Goal: Transaction & Acquisition: Book appointment/travel/reservation

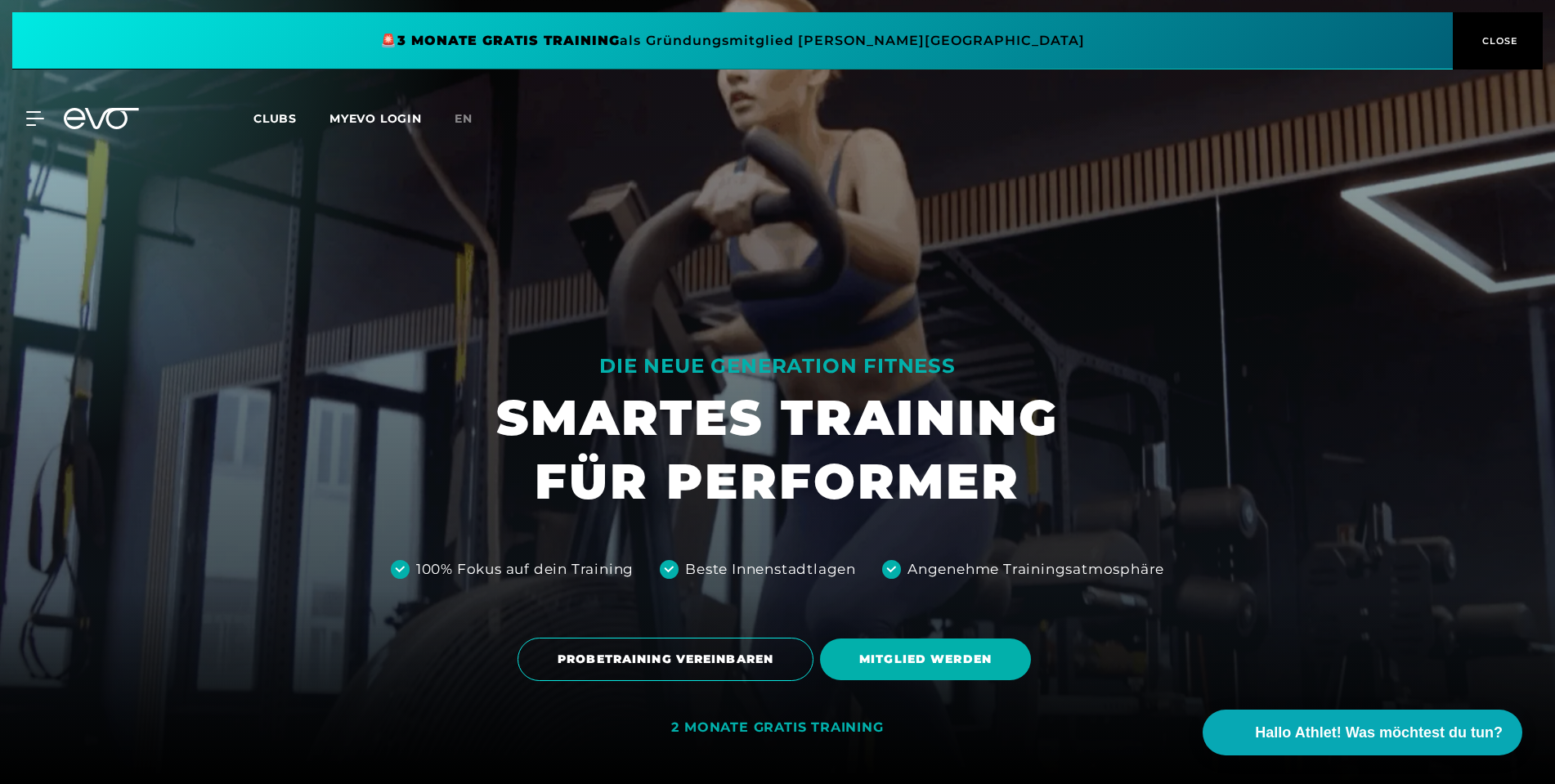
click at [82, 115] on icon at bounding box center [101, 118] width 75 height 22
click at [92, 123] on icon at bounding box center [112, 118] width 54 height 22
click at [98, 124] on icon at bounding box center [101, 118] width 75 height 22
click at [98, 130] on div "MyEVO Login Über EVO Mitgliedschaften Probetraining TAGESPASS EVO Studios [GEOG…" at bounding box center [778, 118] width 1549 height 48
click at [21, 131] on div "MyEVO Login Über EVO Mitgliedschaften Probetraining TAGESPASS EVO Studios [GEOG…" at bounding box center [778, 118] width 1549 height 48
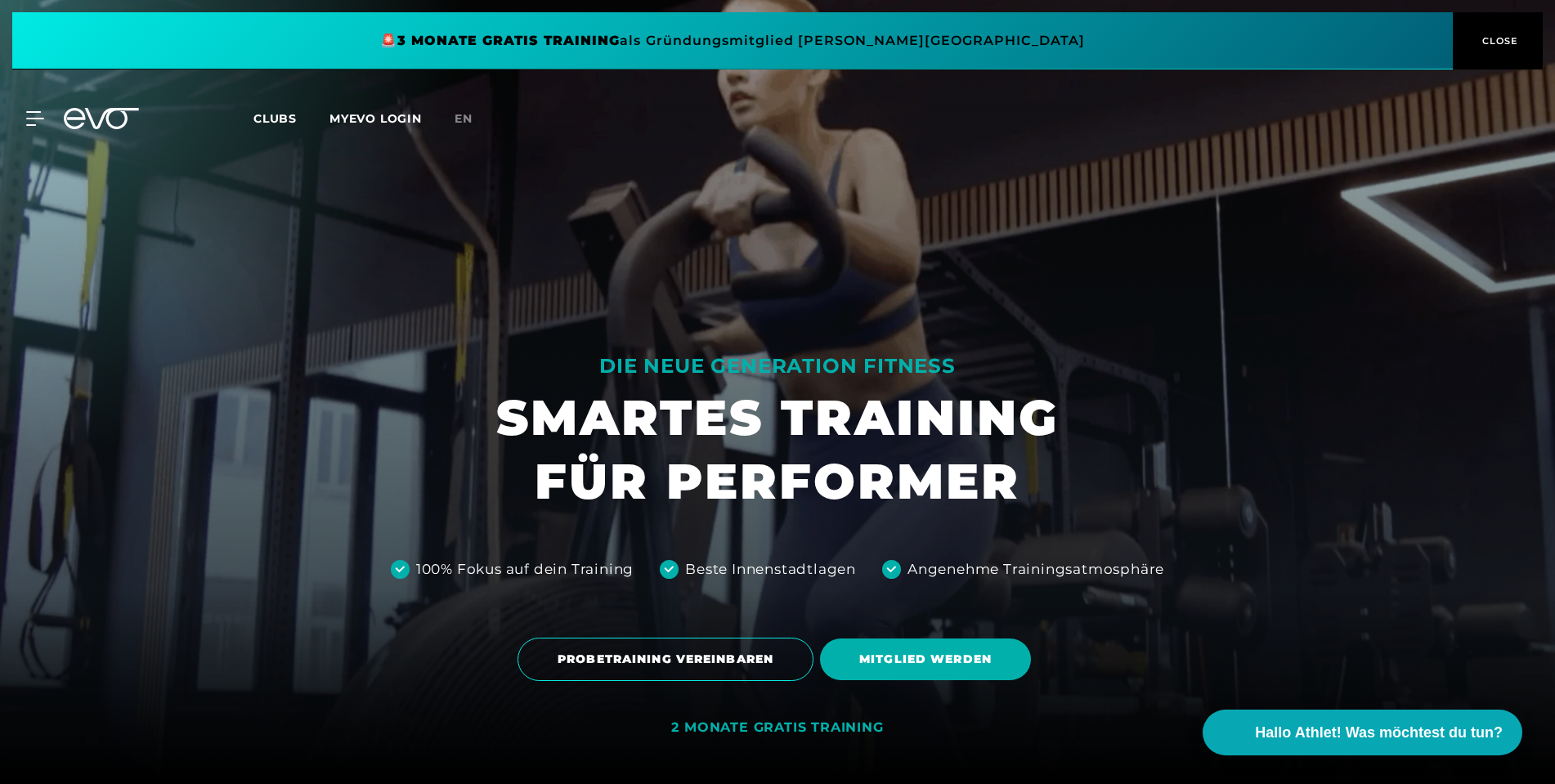
click at [23, 131] on div "MyEVO Login Über EVO Mitgliedschaften Probetraining TAGESPASS EVO Studios [GEOG…" at bounding box center [778, 118] width 1549 height 48
click at [35, 122] on icon at bounding box center [37, 118] width 23 height 15
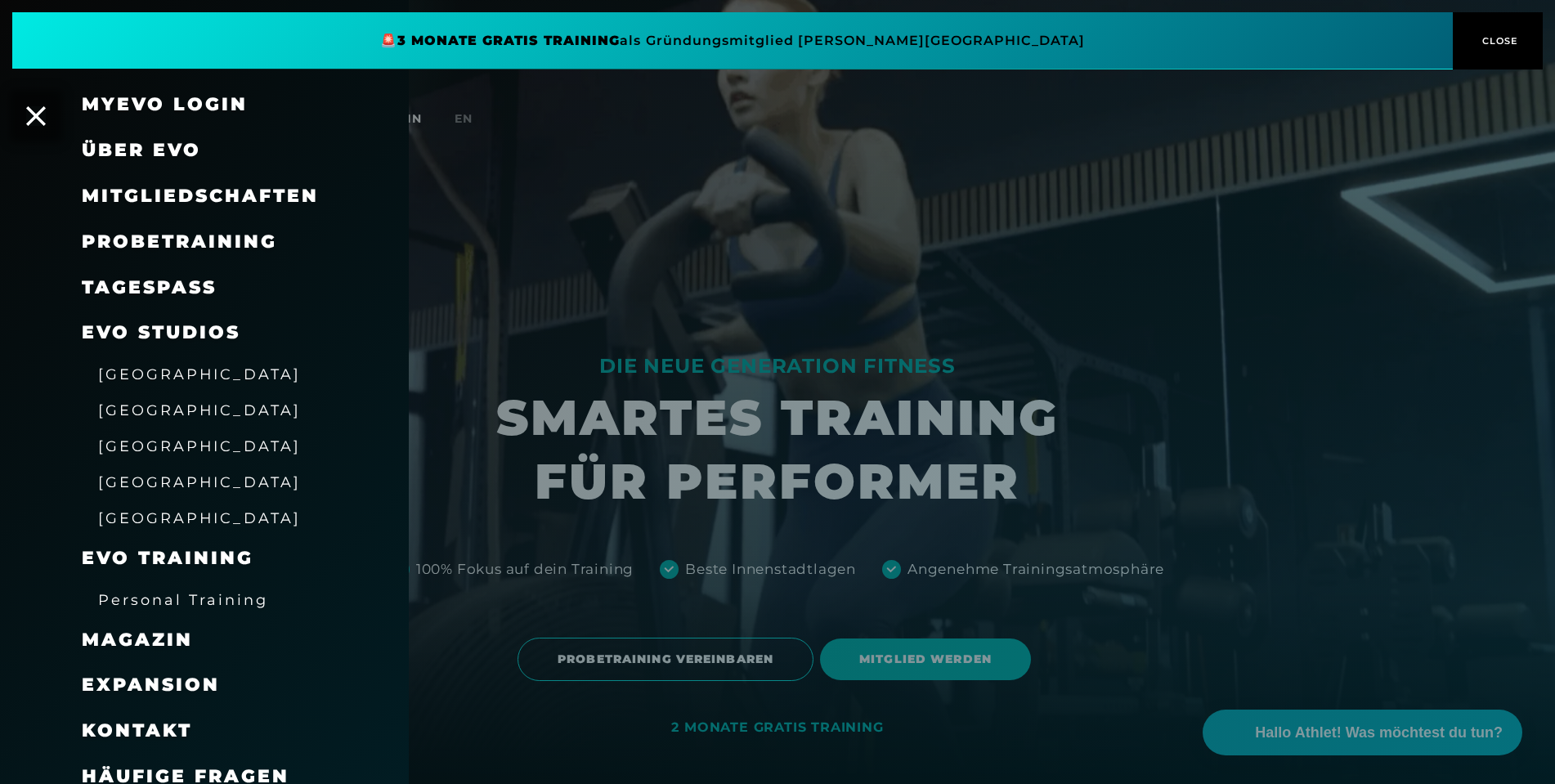
click at [169, 236] on span "Probetraining" at bounding box center [180, 242] width 195 height 22
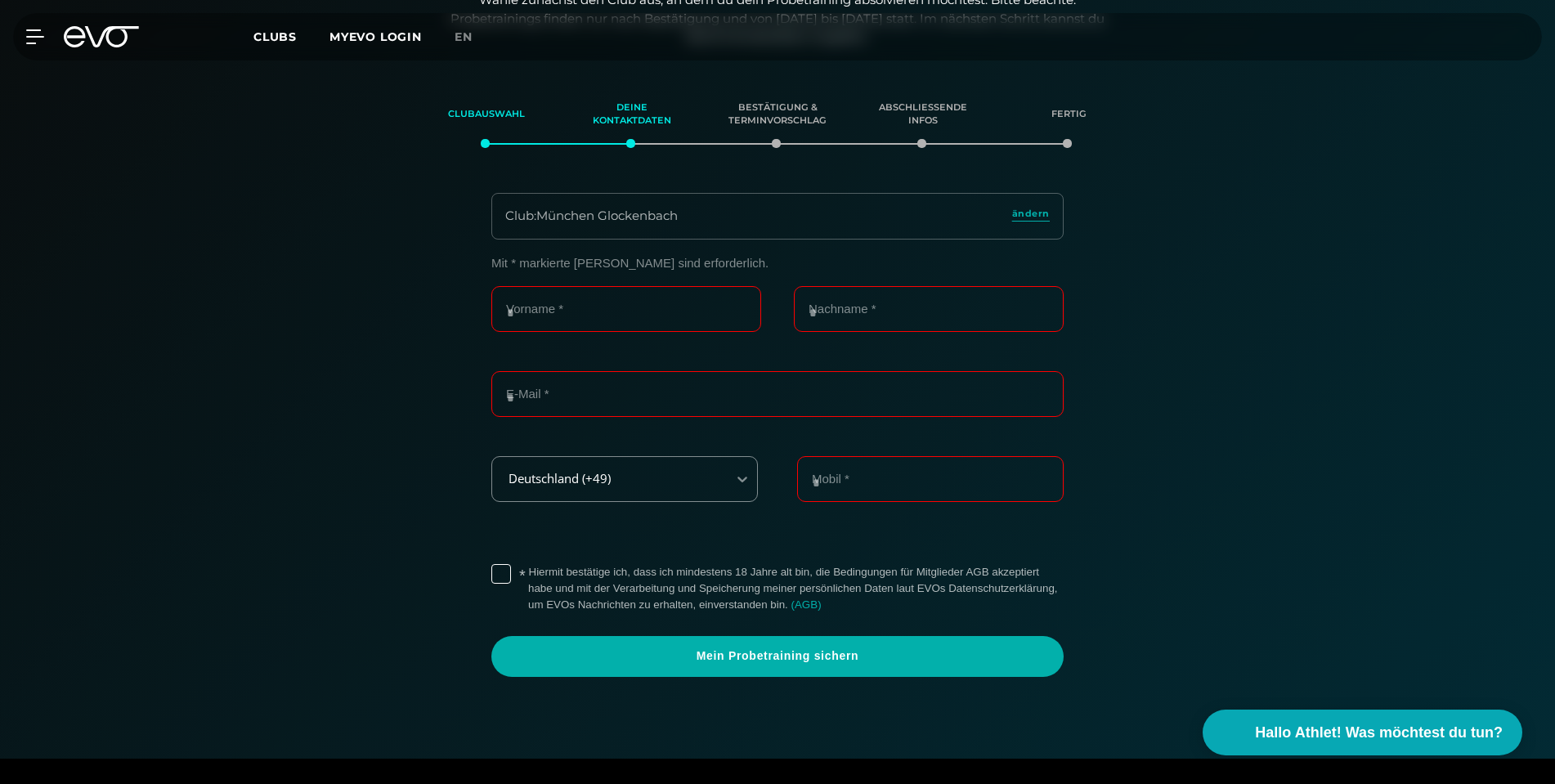
scroll to position [279, 0]
click at [1046, 214] on span "ändern" at bounding box center [1030, 213] width 37 height 14
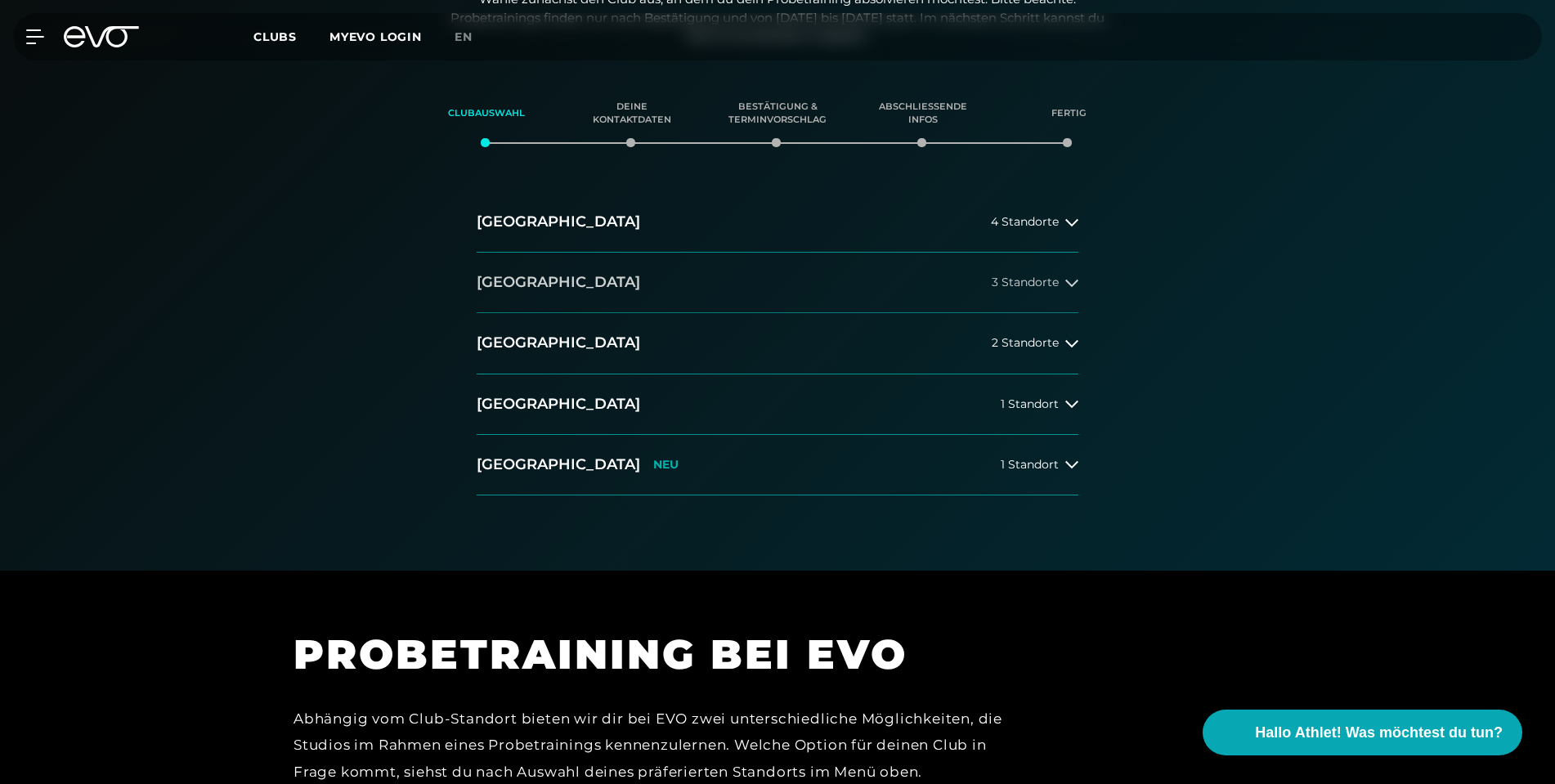
click at [512, 284] on h2 "[GEOGRAPHIC_DATA]" at bounding box center [558, 283] width 163 height 21
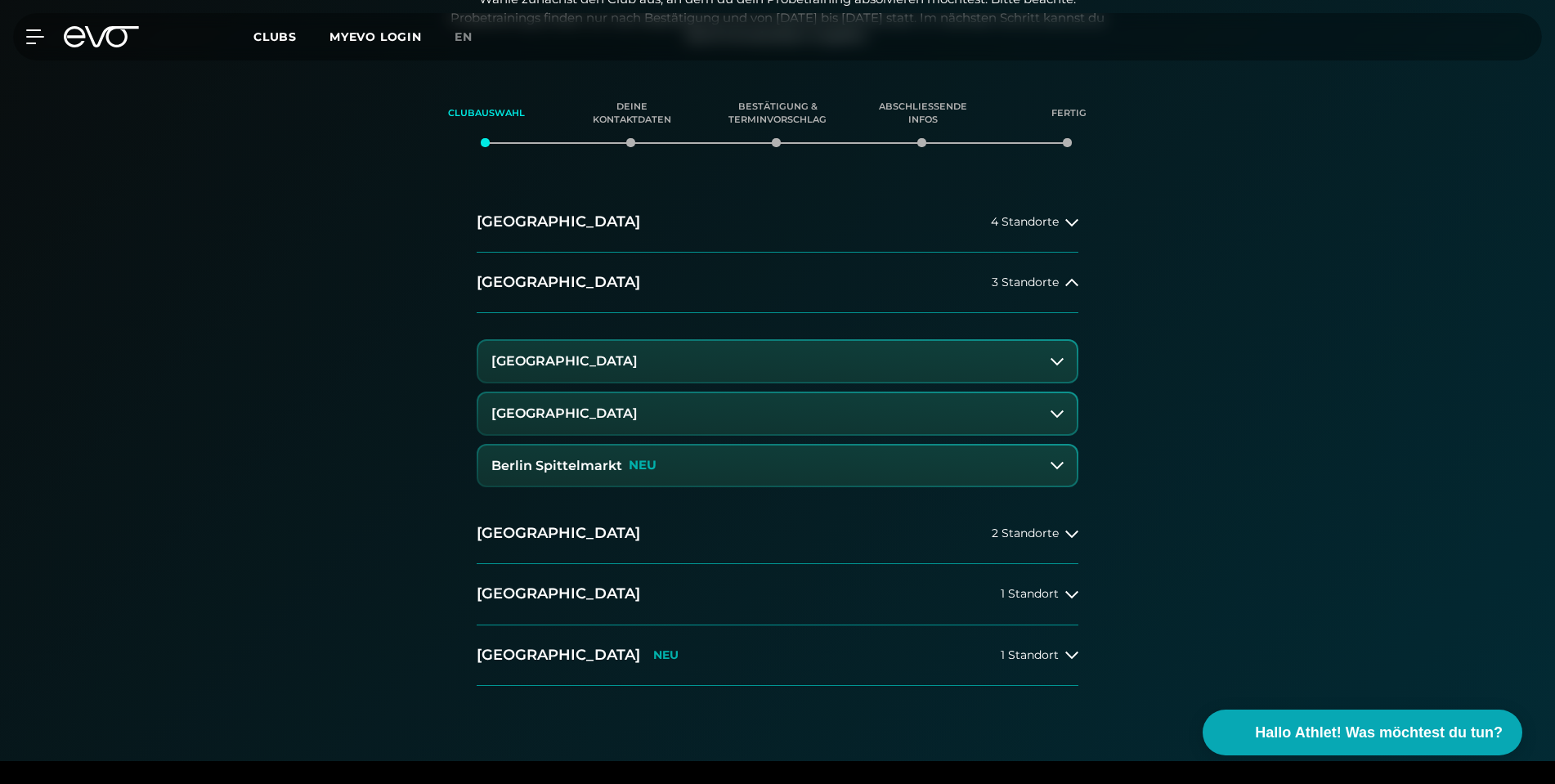
click at [607, 468] on button "Berlin Spittelmarkt NEU" at bounding box center [778, 465] width 598 height 41
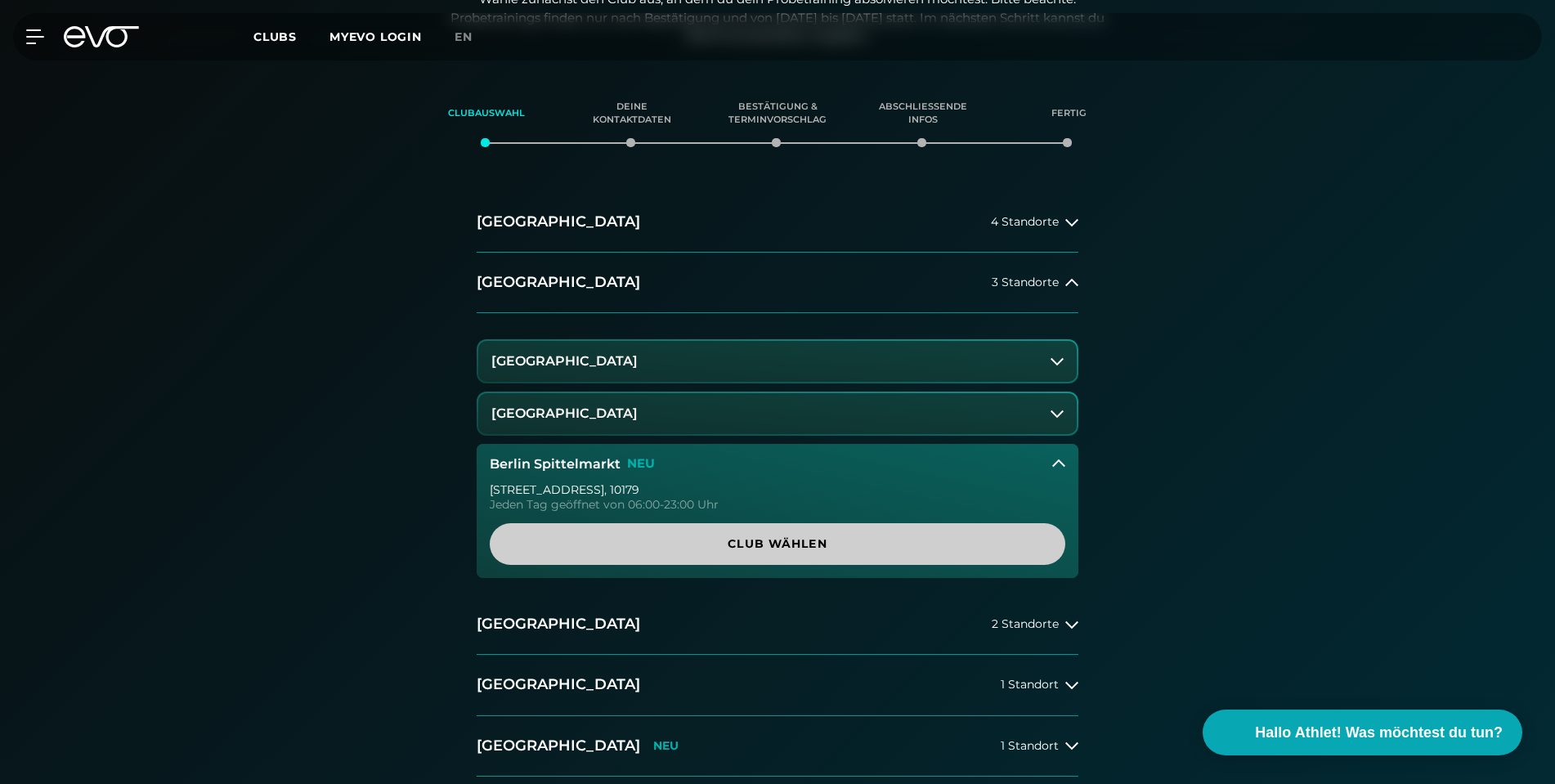
click at [721, 544] on span "Club wählen" at bounding box center [778, 544] width 497 height 17
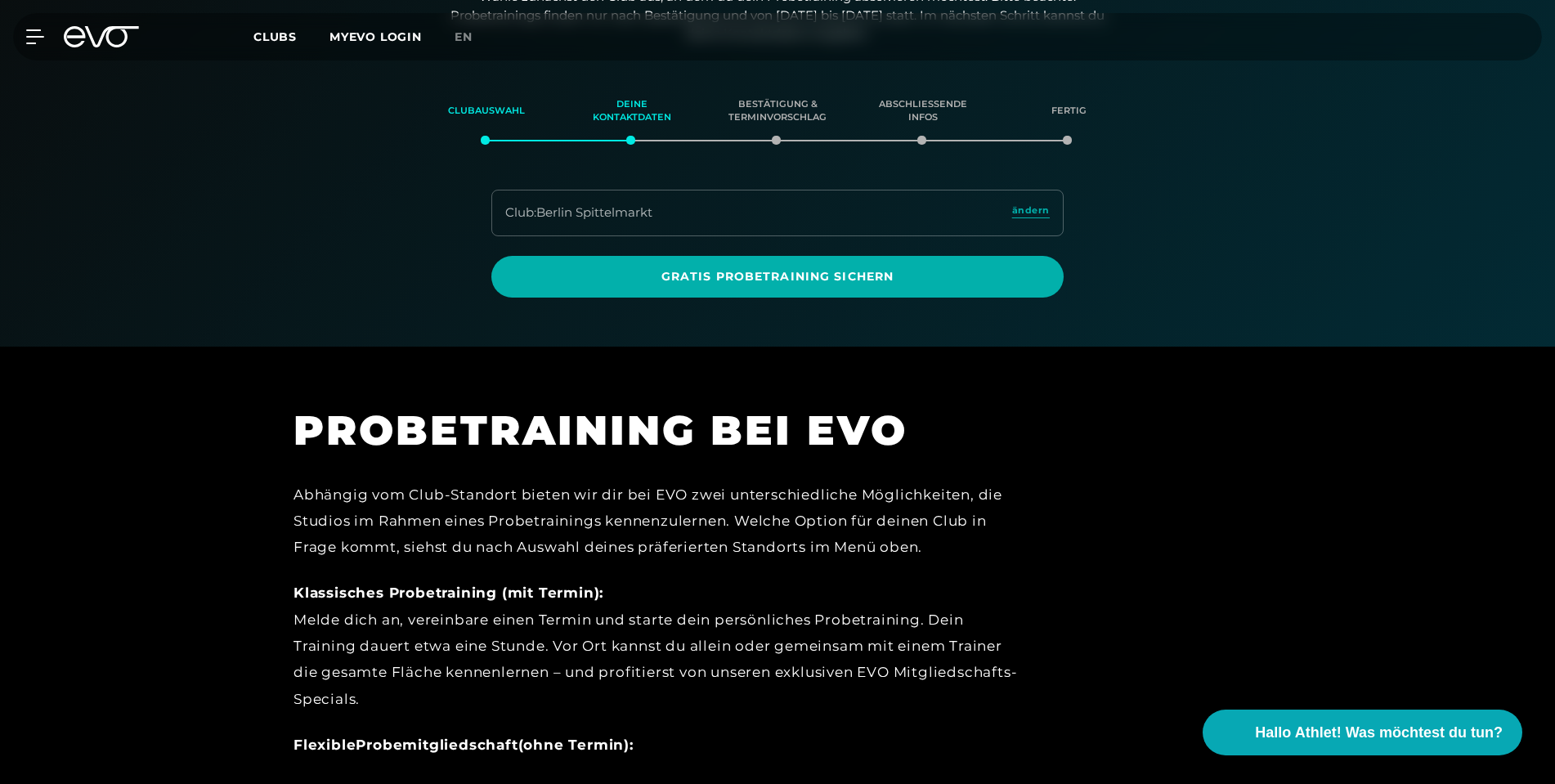
scroll to position [70, 0]
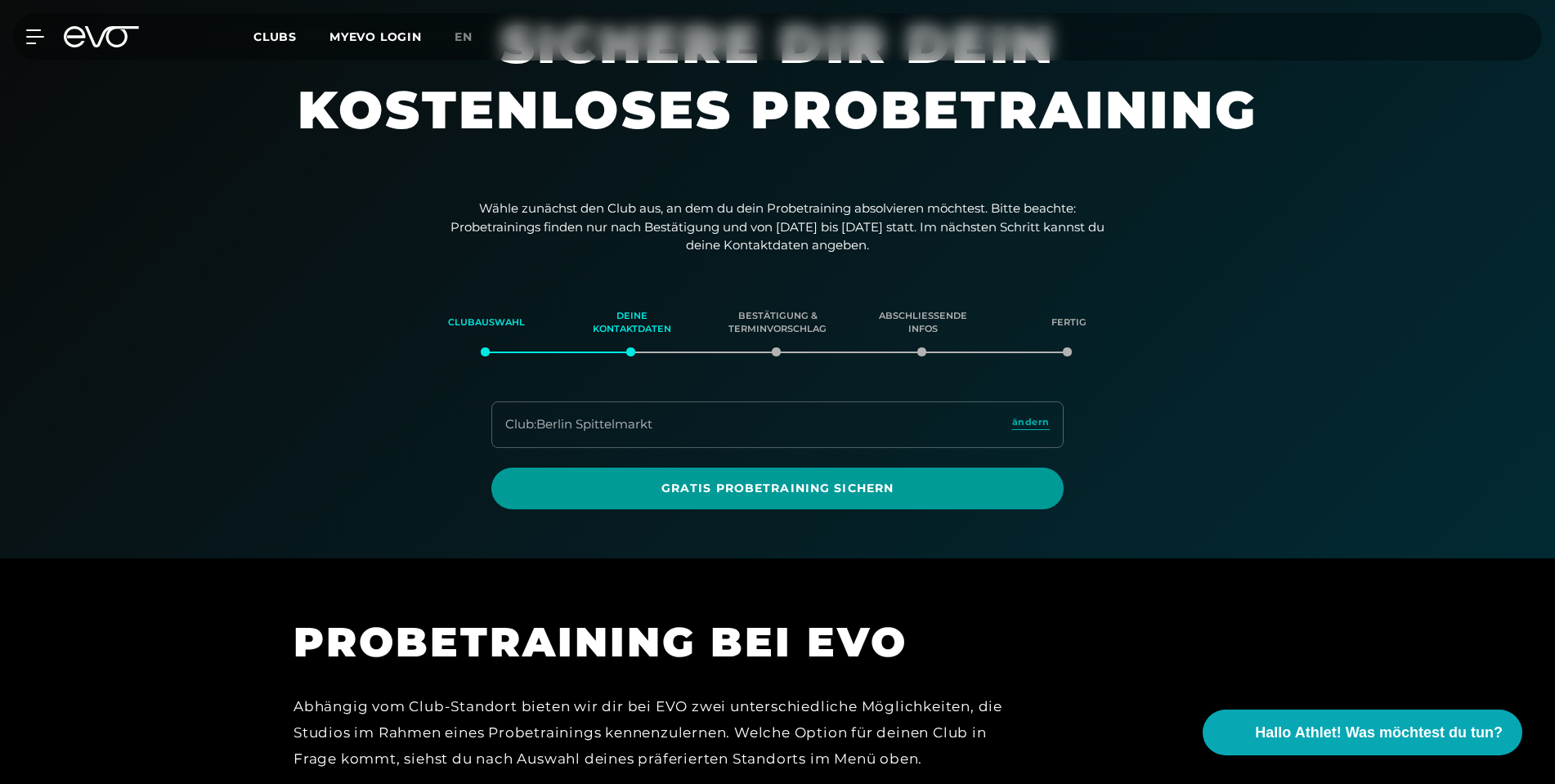
click at [827, 480] on span "Gratis Probetraining sichern" at bounding box center [778, 488] width 494 height 17
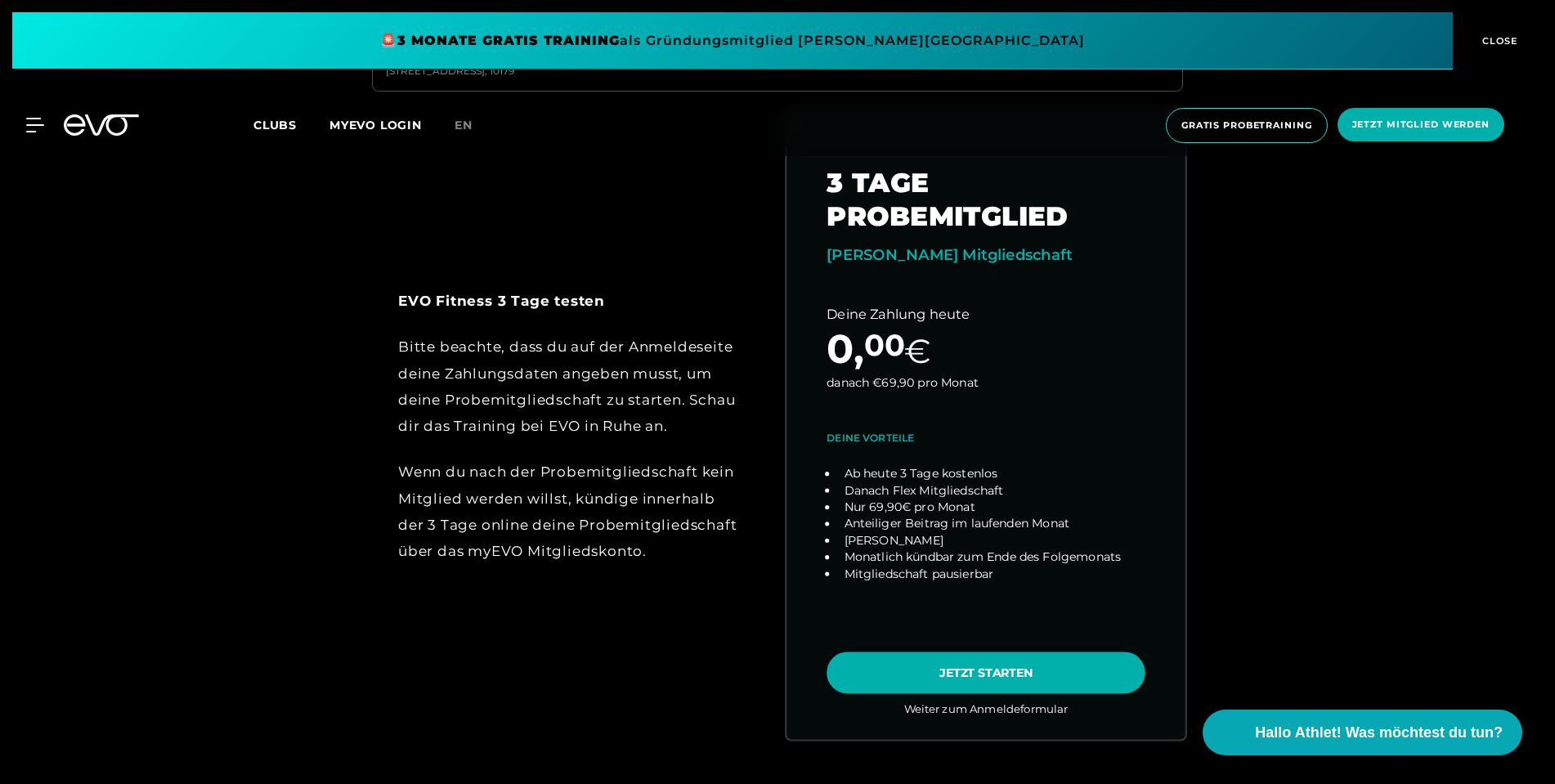
scroll to position [827, 0]
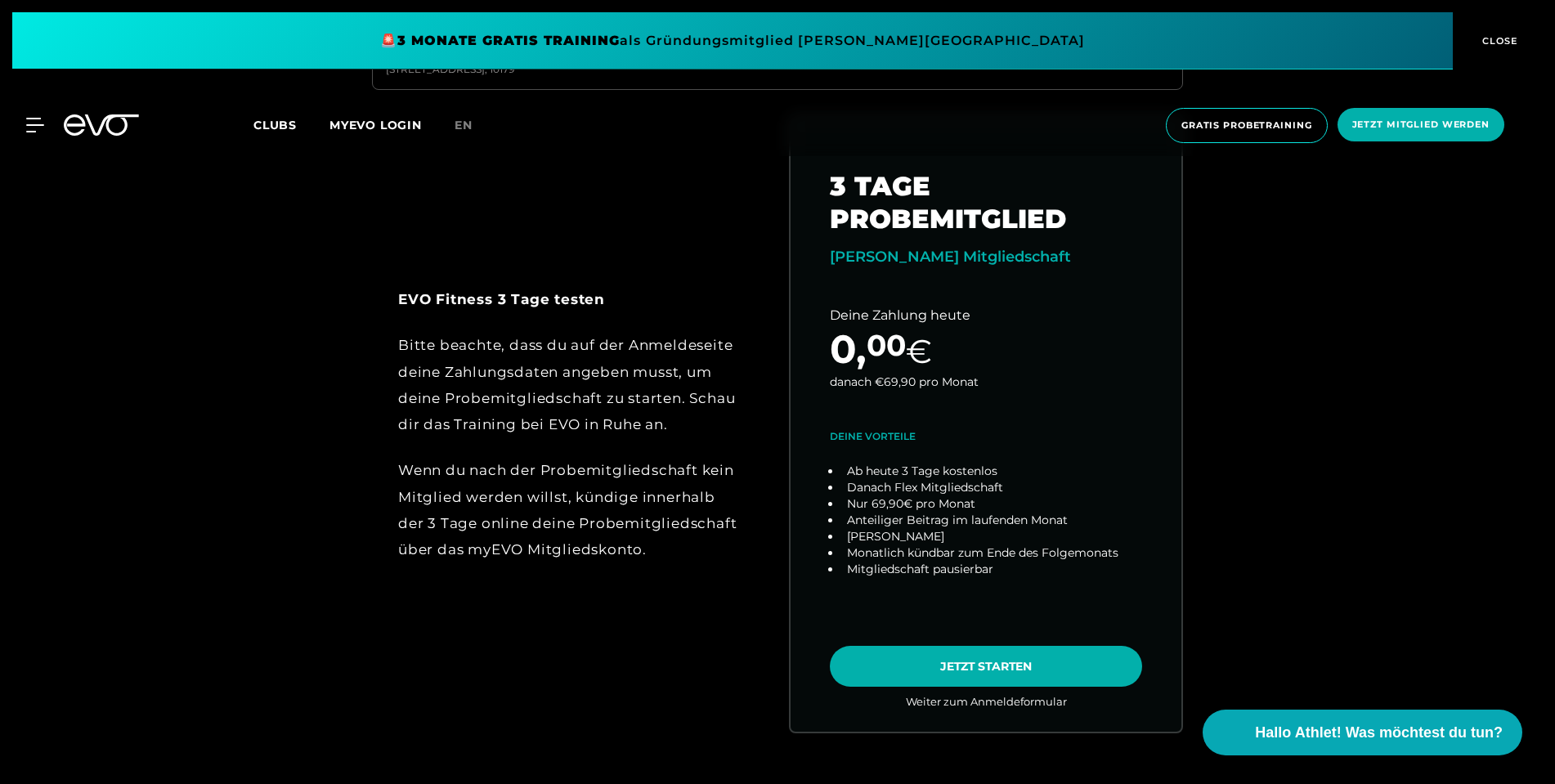
click at [510, 334] on div "Bitte beachte, dass du auf der Anmeldeseite deine Zahlungsdaten angeben musst, …" at bounding box center [568, 385] width 342 height 105
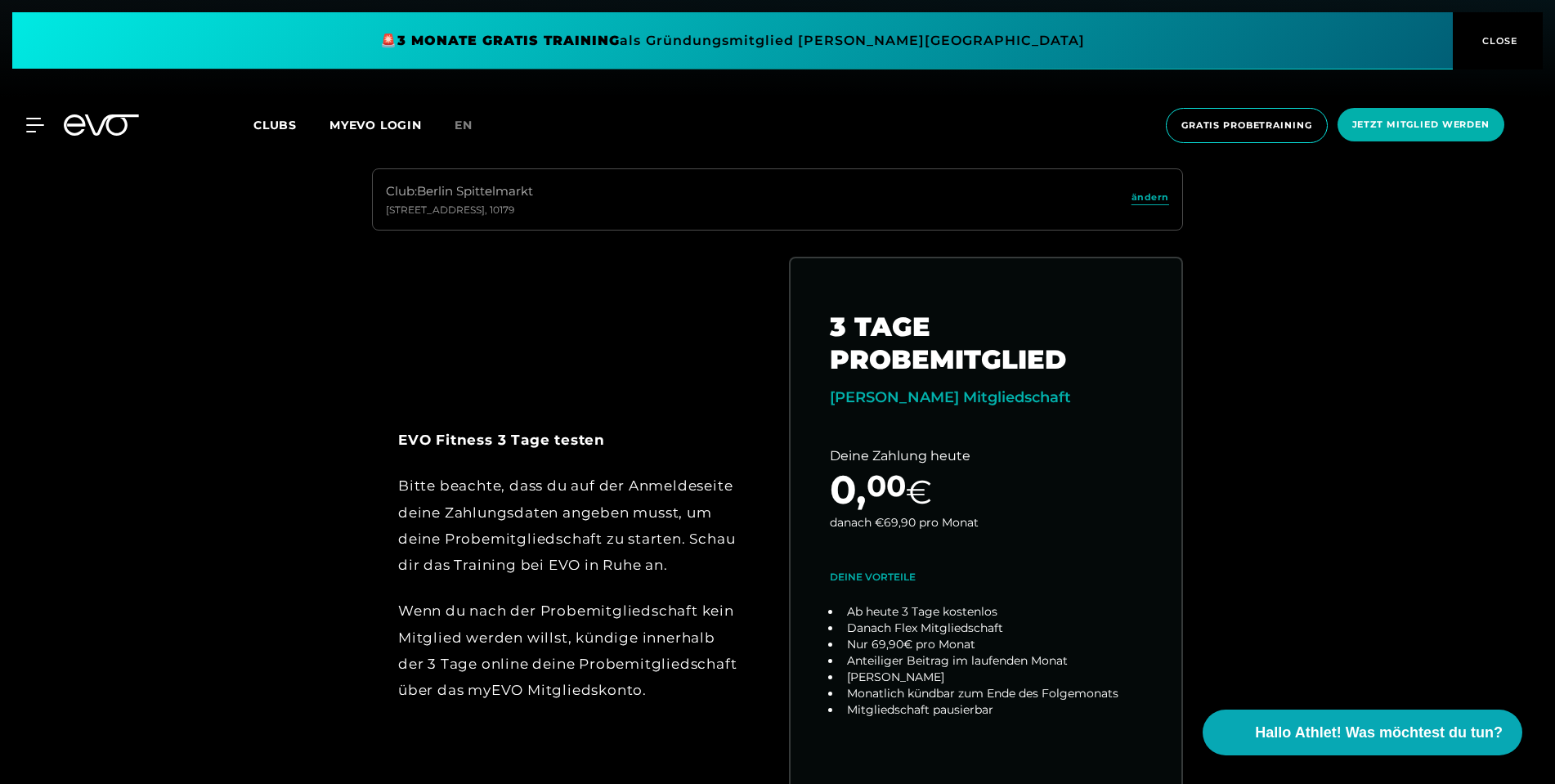
scroll to position [685, 0]
click at [312, 344] on div "Club : [STREET_ADDRESS] EVO Fitness 3 Tage testen Bitte beachte, dass du auf de…" at bounding box center [778, 541] width 1503 height 744
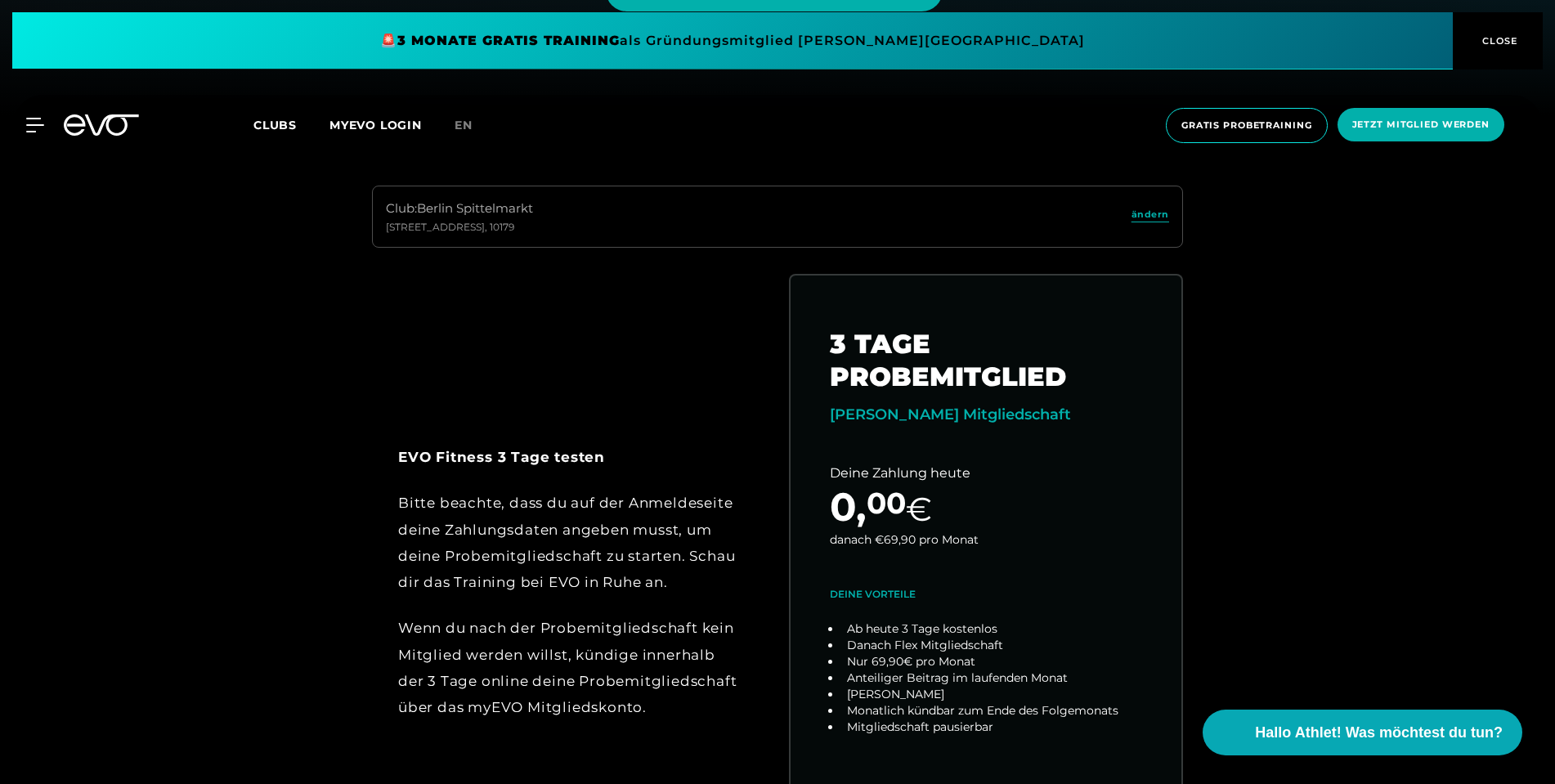
scroll to position [670, 0]
click at [630, 522] on div "Bitte beachte, dass du auf der Anmeldeseite deine Zahlungsdaten angeben musst, …" at bounding box center [568, 541] width 342 height 105
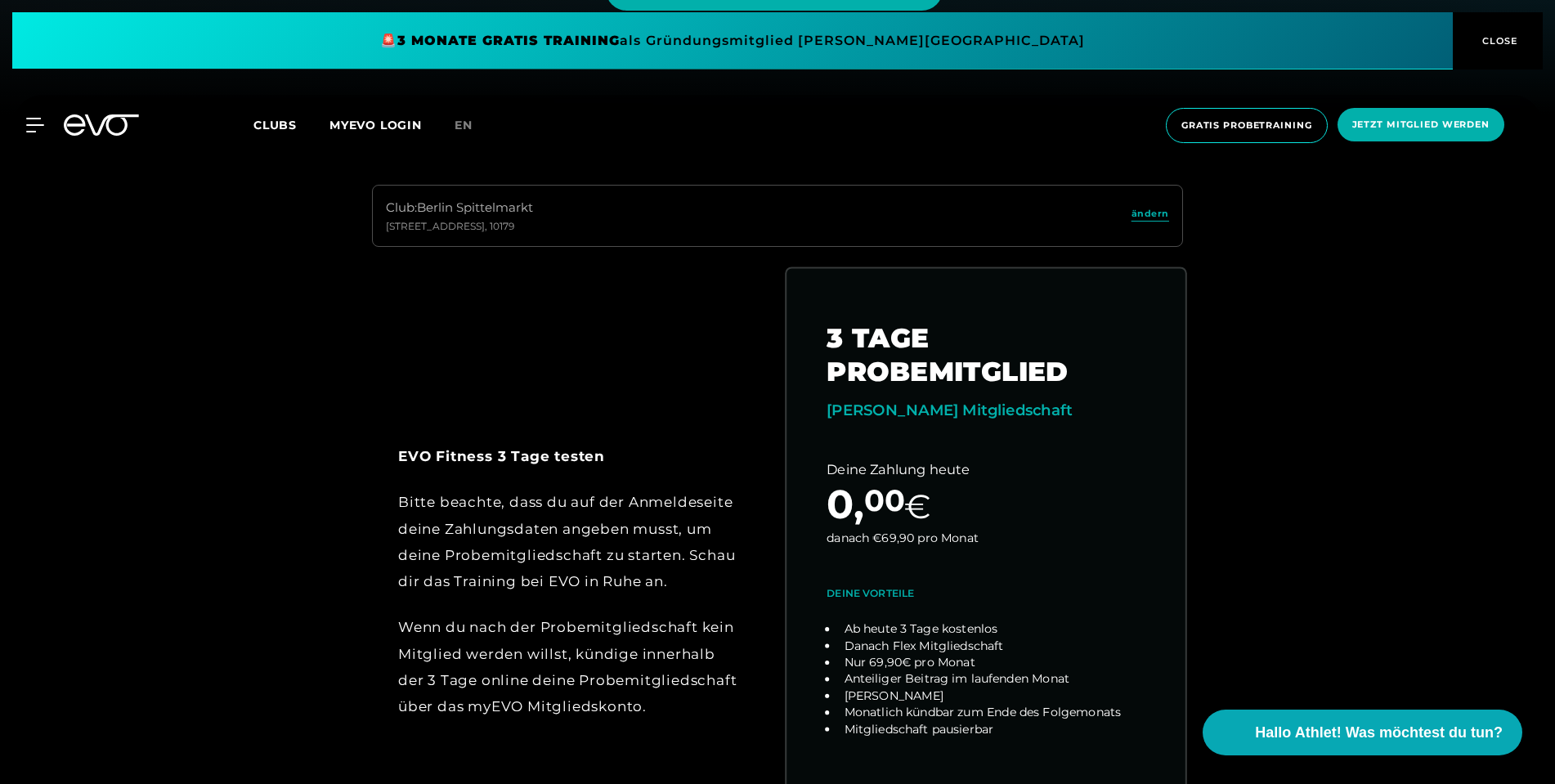
click at [873, 471] on link "choose plan" at bounding box center [985, 581] width 399 height 626
drag, startPoint x: 726, startPoint y: 422, endPoint x: 708, endPoint y: 399, distance: 29.2
click at [729, 420] on div "EVO Fitness 3 Tage testen Bitte beachte, dass du auf der Anmeldeseite deine Zah…" at bounding box center [569, 581] width 394 height 368
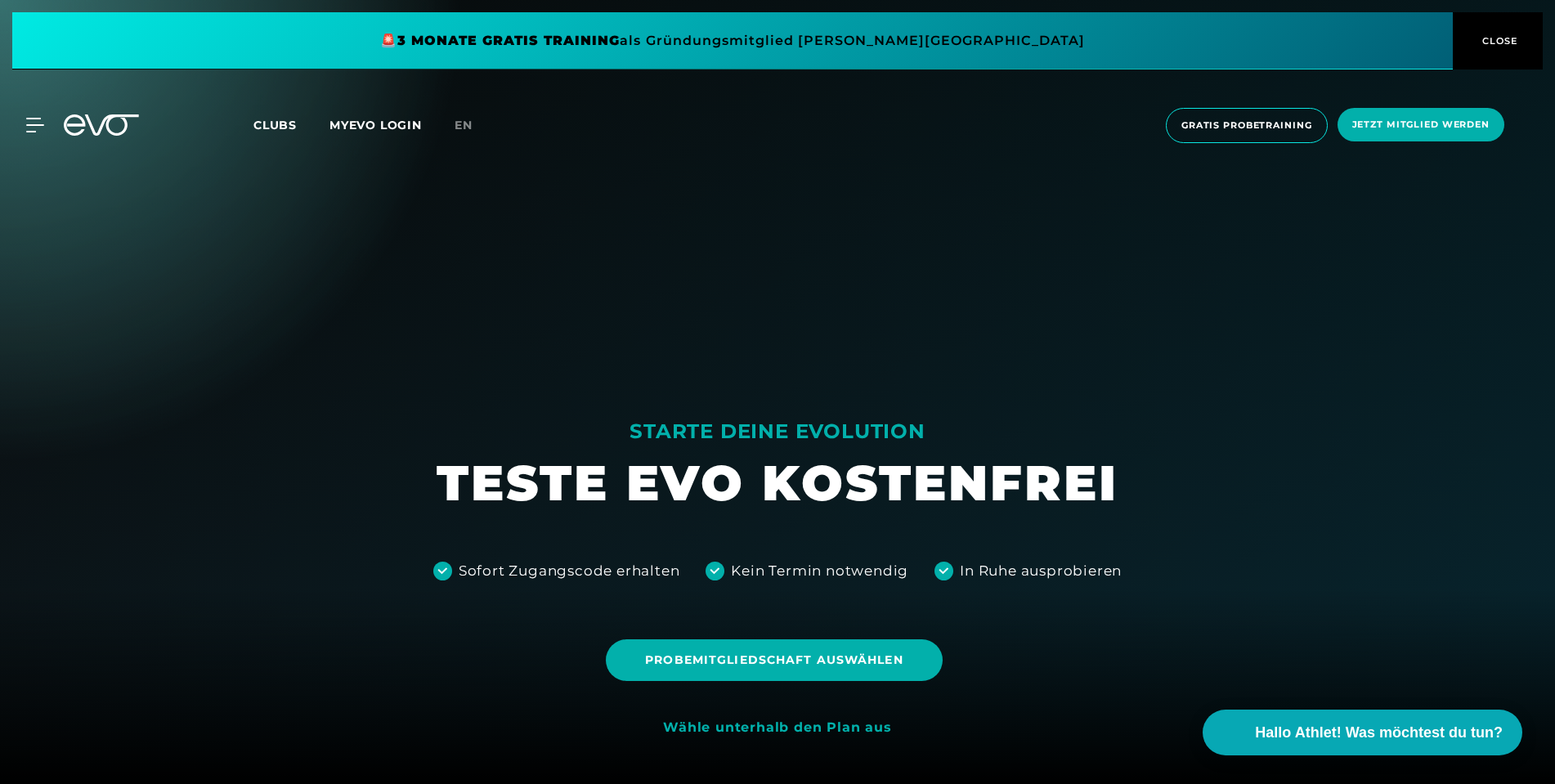
scroll to position [0, 0]
click at [96, 132] on icon at bounding box center [101, 124] width 75 height 22
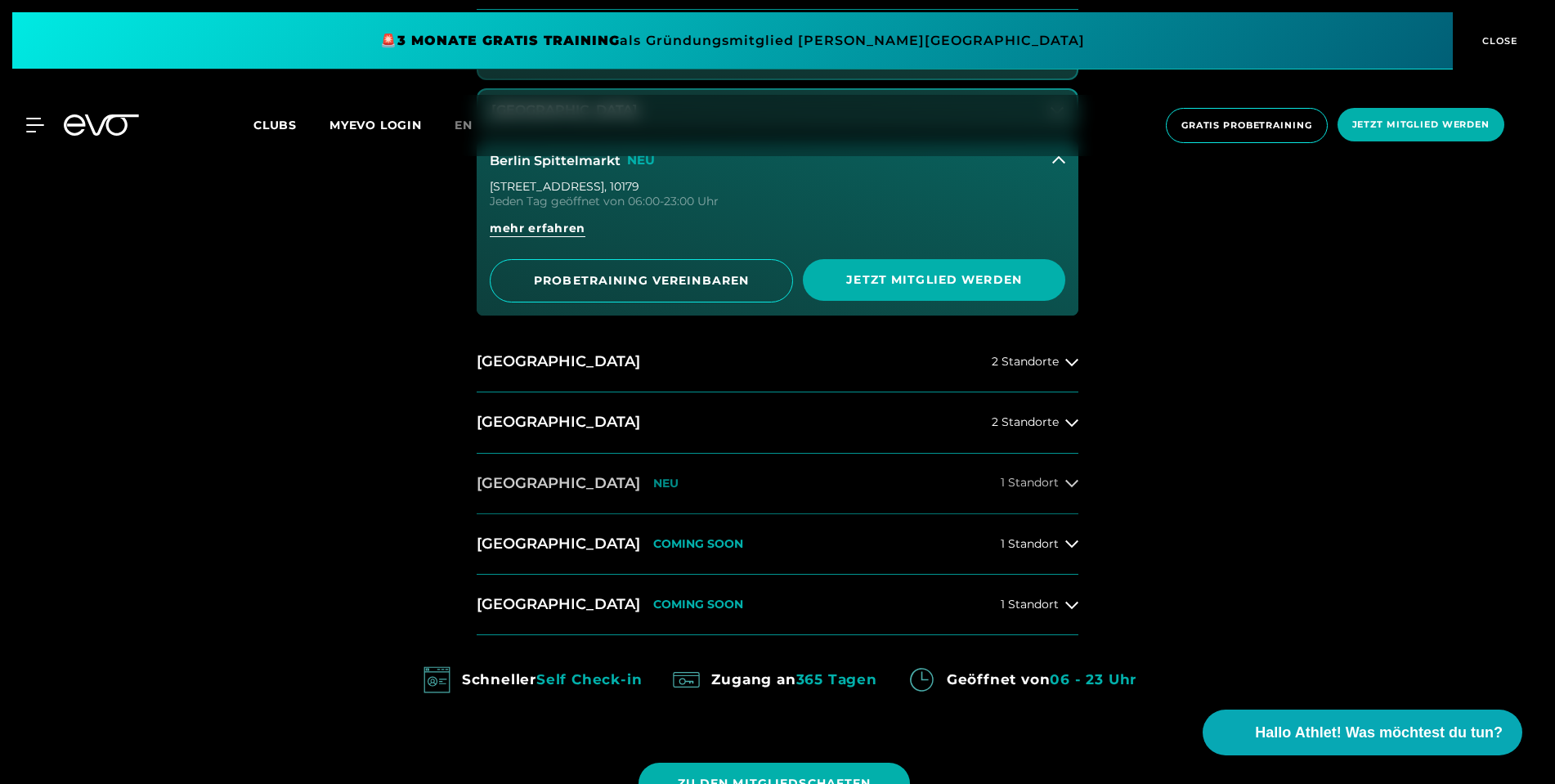
scroll to position [1055, 0]
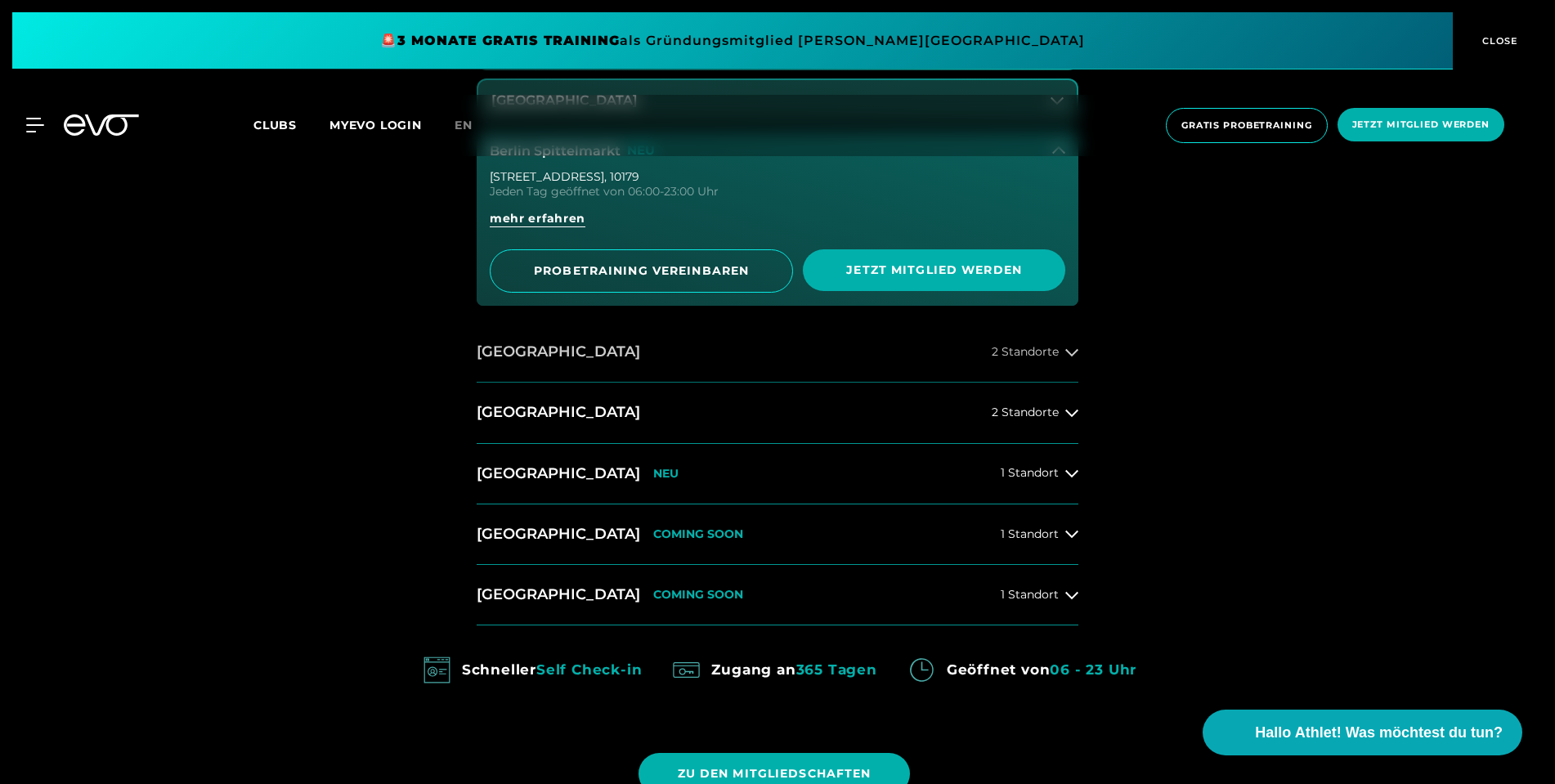
click at [531, 354] on h2 "[GEOGRAPHIC_DATA]" at bounding box center [558, 352] width 163 height 21
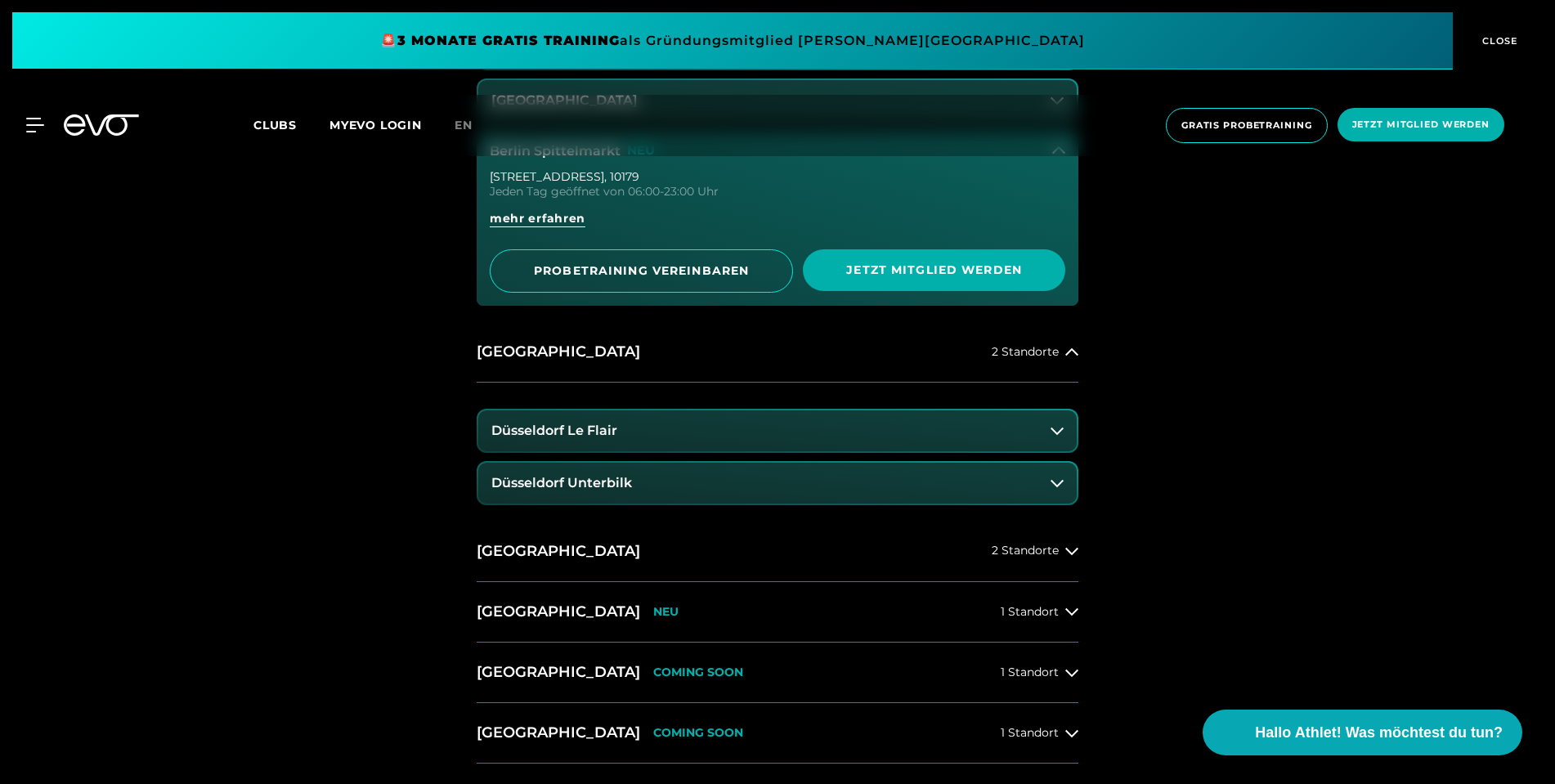
click at [571, 466] on button "Düsseldorf Unterbilk" at bounding box center [778, 482] width 598 height 41
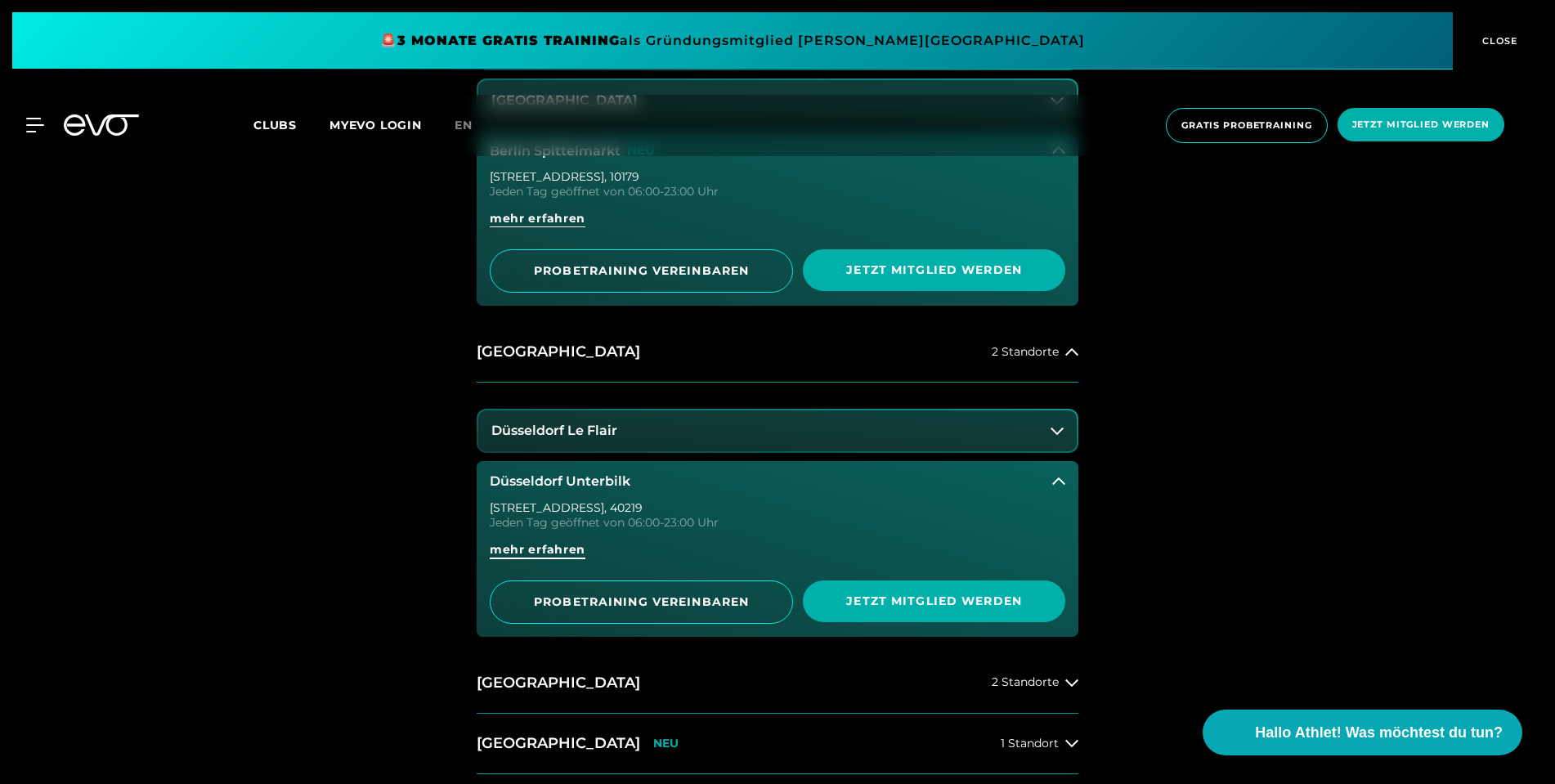
click at [554, 546] on span "mehr erfahren" at bounding box center [537, 550] width 96 height 17
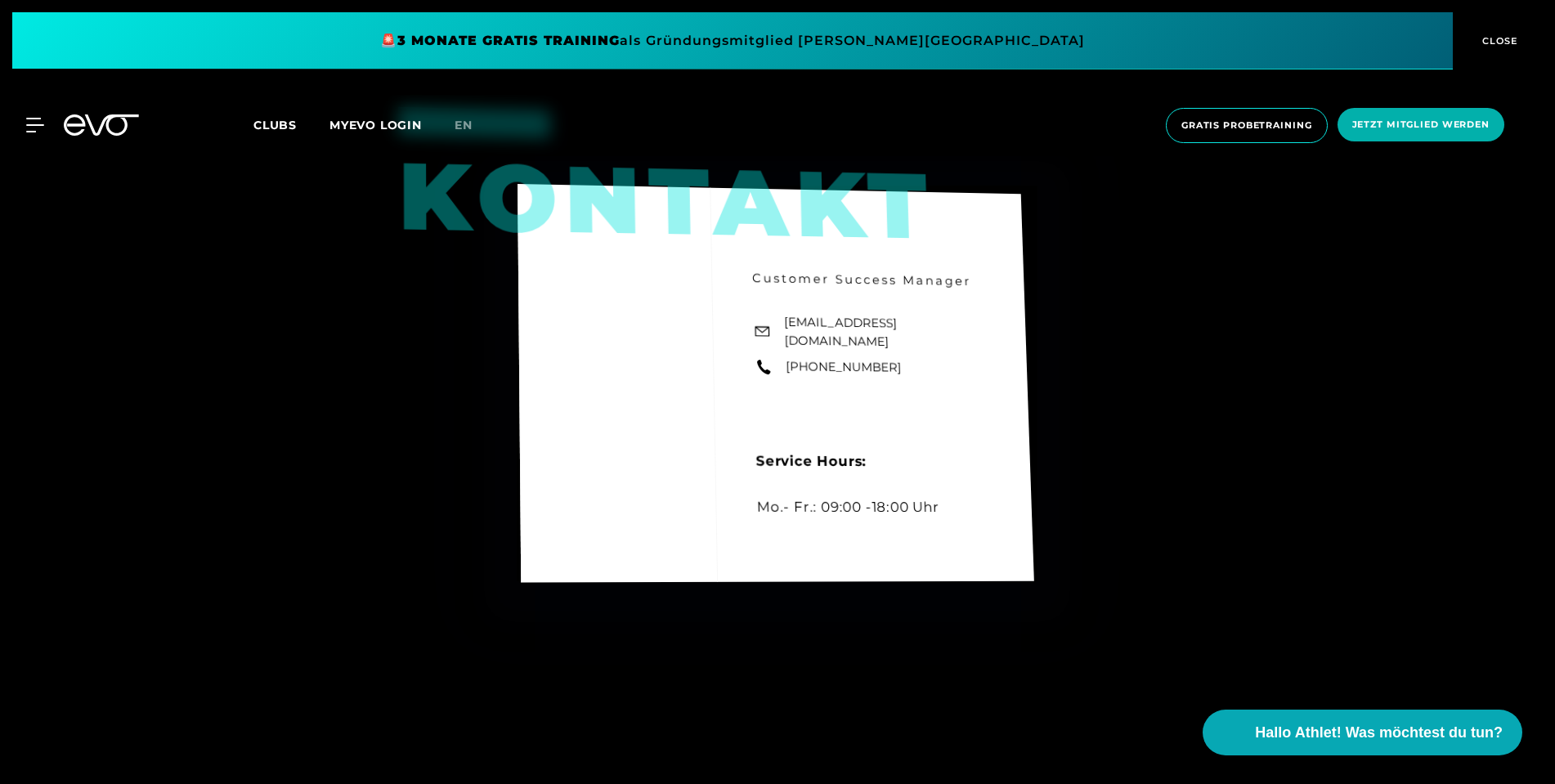
scroll to position [5351, 0]
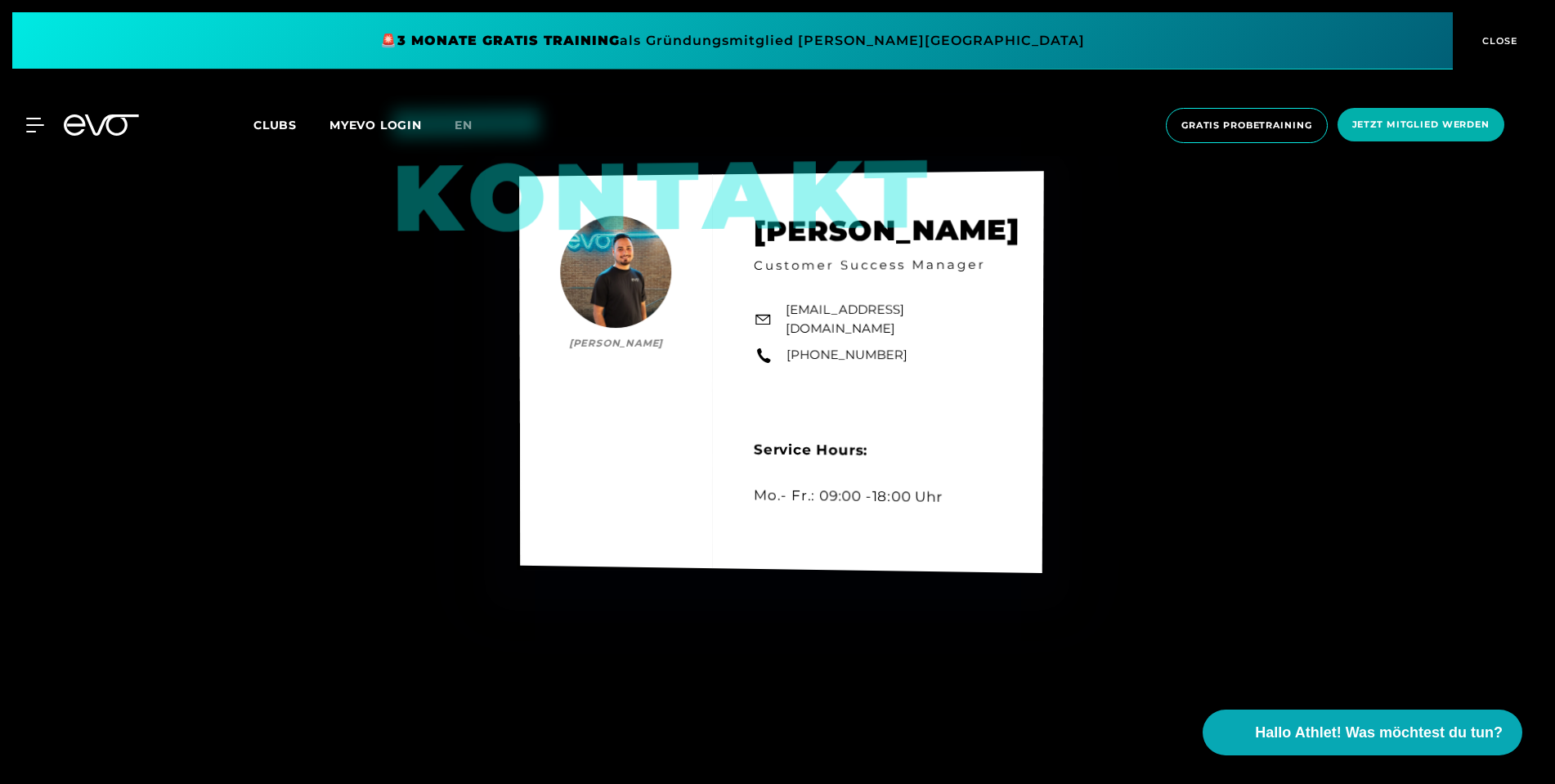
click at [854, 358] on link "[PHONE_NUMBER]" at bounding box center [847, 355] width 121 height 19
